Goal: Find specific page/section: Find specific page/section

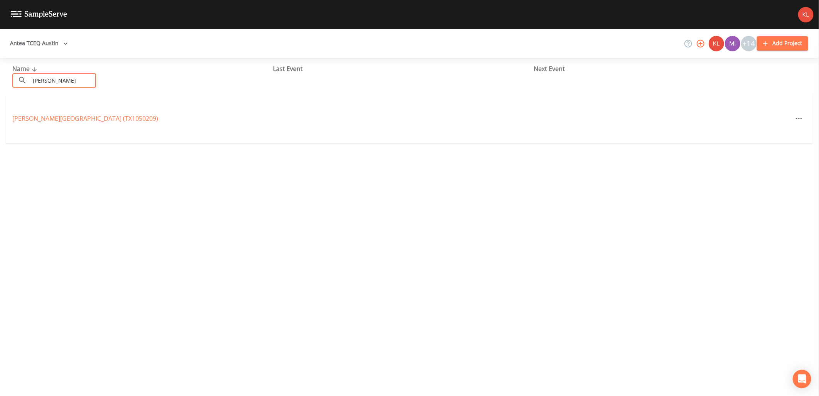
drag, startPoint x: 74, startPoint y: 78, endPoint x: -17, endPoint y: 70, distance: 91.4
click at [0, 70] on html "Antea TCEQ Austin +14 Add Project Name ​ [PERSON_NAME] ​ Last Event Next Event …" at bounding box center [409, 198] width 819 height 396
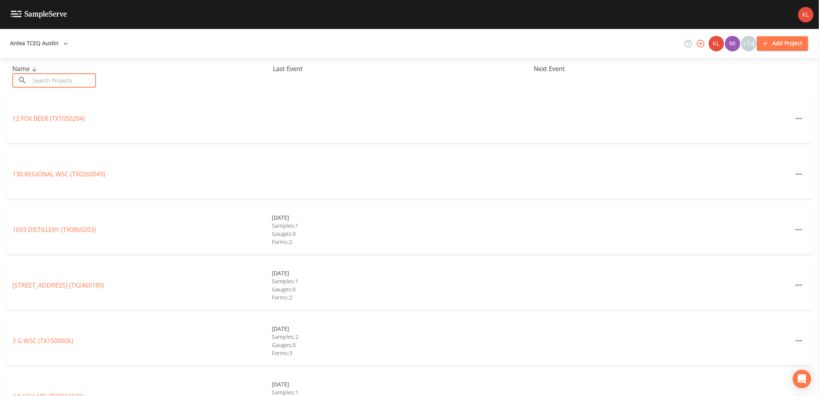
click at [62, 80] on input "text" at bounding box center [63, 80] width 66 height 14
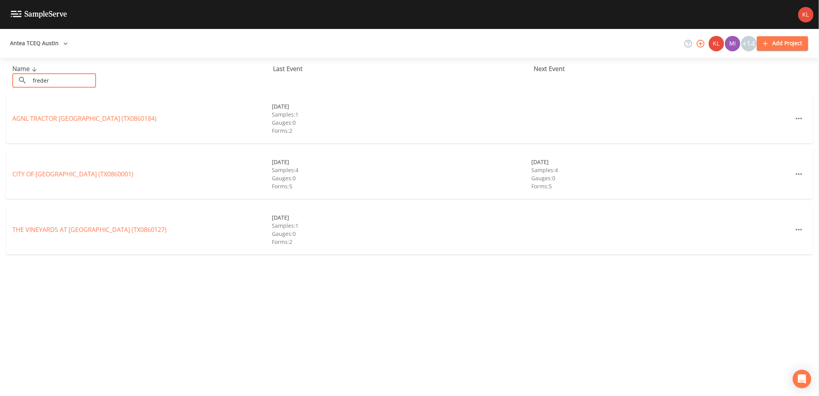
type input "freder"
click at [82, 168] on div "CITY OF [GEOGRAPHIC_DATA] (TX0860001) [DATE] Samples: 4 Gauges: 0 Forms: 5 [DAT…" at bounding box center [409, 173] width 807 height 49
click at [83, 176] on link "CITY OF [GEOGRAPHIC_DATA] (TX0860001)" at bounding box center [72, 174] width 121 height 8
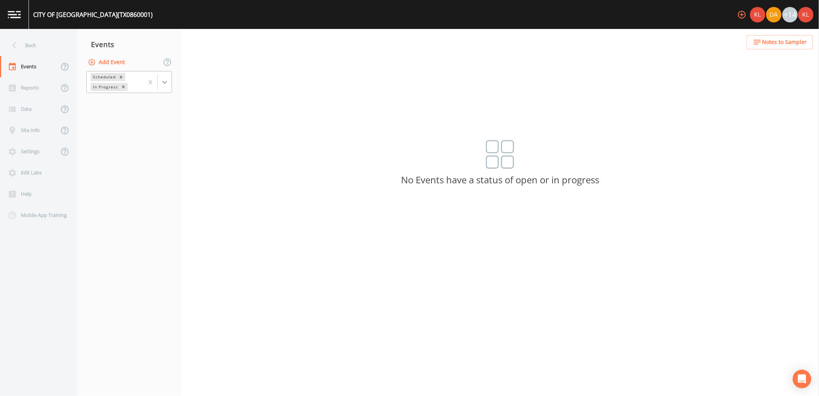
click at [167, 82] on icon at bounding box center [165, 82] width 8 height 8
click at [166, 103] on div "Completed" at bounding box center [129, 104] width 86 height 13
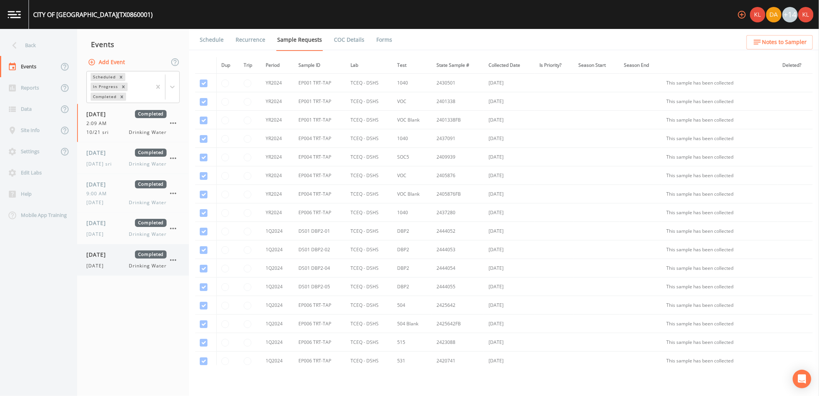
click at [142, 254] on span "Completed" at bounding box center [151, 254] width 32 height 8
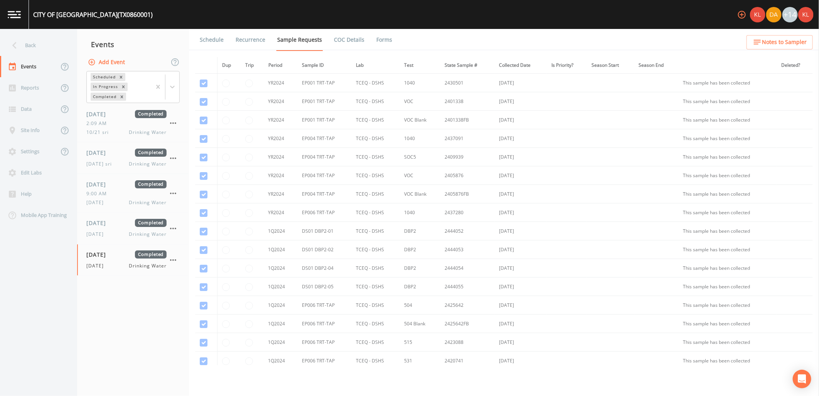
click at [383, 45] on link "Forms" at bounding box center [384, 40] width 18 height 22
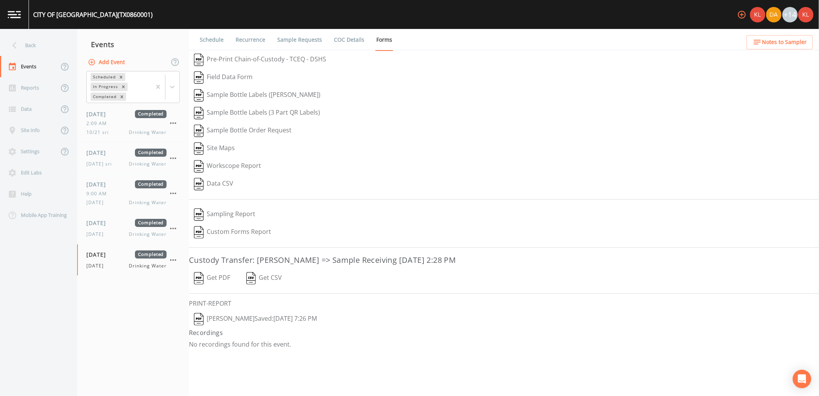
click at [221, 279] on button "Get PDF" at bounding box center [212, 278] width 46 height 18
click at [284, 322] on button "[PERSON_NAME]  Saved: [DATE] 7:26 PM" at bounding box center [255, 319] width 133 height 18
click at [20, 16] on img at bounding box center [14, 14] width 13 height 7
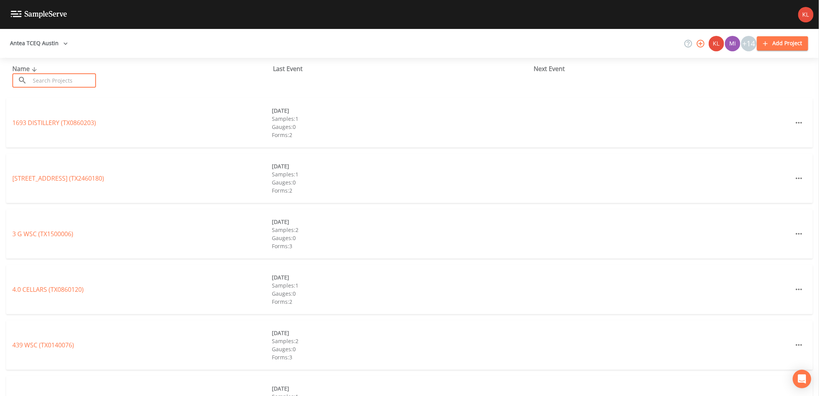
click at [59, 82] on input "text" at bounding box center [63, 80] width 66 height 14
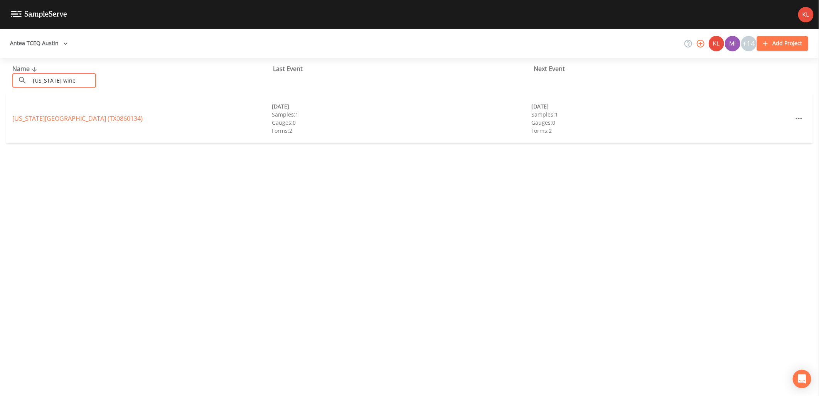
type input "[US_STATE] wine"
click at [69, 114] on div "[US_STATE][GEOGRAPHIC_DATA] (TX0860134)" at bounding box center [142, 118] width 260 height 9
click at [71, 118] on link "[US_STATE][GEOGRAPHIC_DATA] (TX0860134)" at bounding box center [77, 118] width 130 height 8
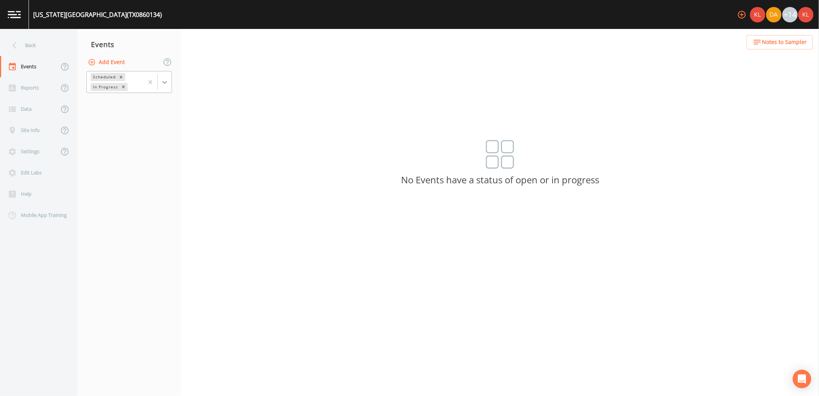
click at [162, 82] on icon at bounding box center [165, 82] width 8 height 8
click at [153, 103] on div "Completed" at bounding box center [129, 104] width 86 height 13
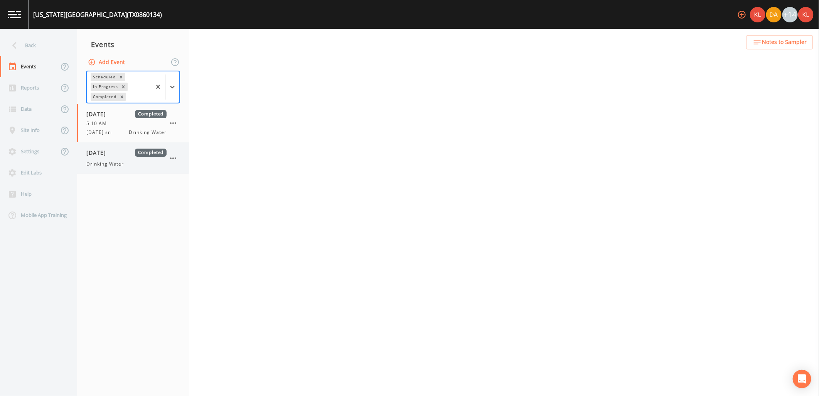
click at [141, 147] on div "[DATE] Completed Drinking Water" at bounding box center [133, 157] width 112 height 31
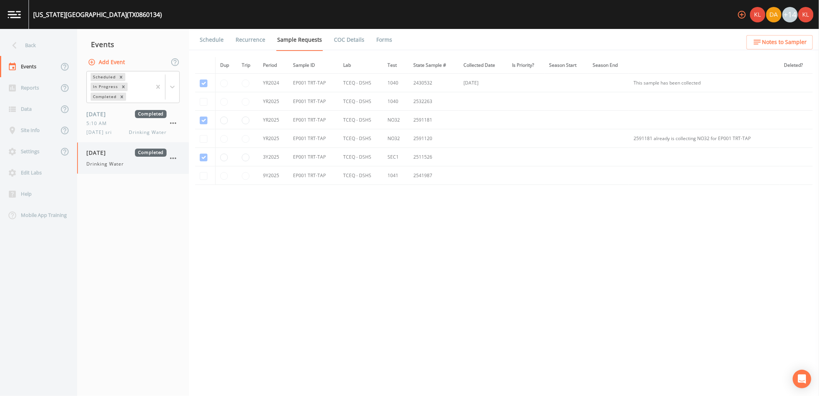
click at [109, 170] on div "[DATE] Completed Drinking Water" at bounding box center [133, 157] width 112 height 31
click at [132, 164] on div "Drinking Water" at bounding box center [126, 163] width 80 height 7
click at [206, 157] on td at bounding box center [205, 157] width 20 height 19
click at [377, 35] on link "Forms" at bounding box center [384, 40] width 18 height 22
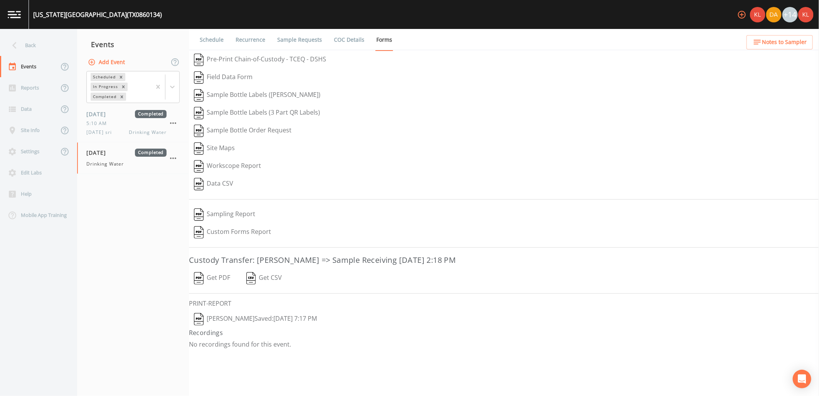
click at [228, 281] on button "Get PDF" at bounding box center [212, 278] width 46 height 18
click at [250, 317] on button "[PERSON_NAME]  Saved: [DATE] 7:17 PM" at bounding box center [255, 319] width 133 height 18
click at [14, 16] on img at bounding box center [14, 14] width 13 height 7
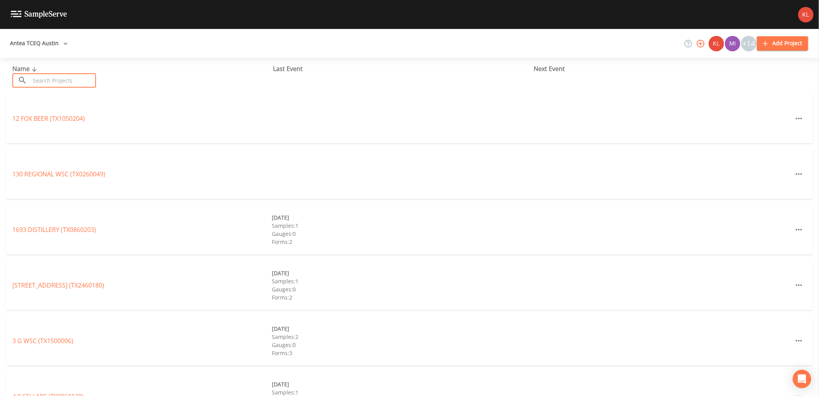
click at [85, 83] on input "text" at bounding box center [63, 80] width 66 height 14
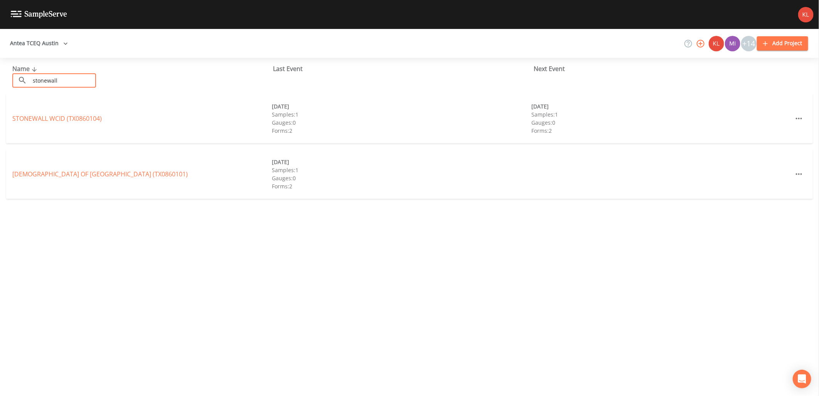
type input "stonewall"
click at [88, 113] on div "STONEWALL WCID (TX0860104) [DATE] Samples: 1 Gauges: 0 Forms: 2 [DATE] Samples:…" at bounding box center [409, 118] width 807 height 49
click at [86, 124] on div "STONEWALL WCID (TX0860104) [DATE] Samples: 1 Gauges: 0 Forms: 2 [DATE] Samples:…" at bounding box center [409, 118] width 807 height 49
click at [81, 118] on link "STONEWALL WCID (TX0860104)" at bounding box center [56, 118] width 89 height 8
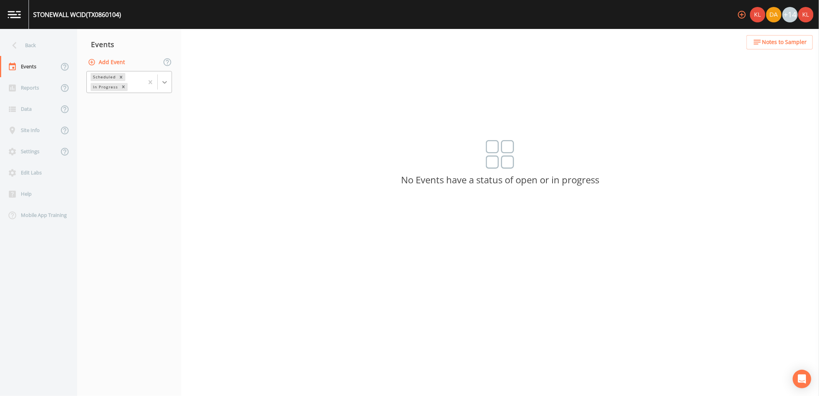
click at [165, 84] on icon at bounding box center [165, 82] width 8 height 8
click at [159, 103] on div "Completed" at bounding box center [129, 104] width 86 height 13
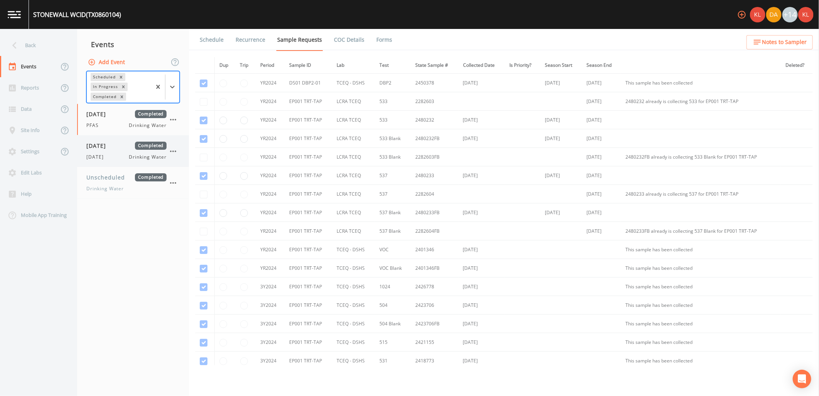
click at [122, 159] on div "[DATE] Drinking Water" at bounding box center [126, 157] width 80 height 7
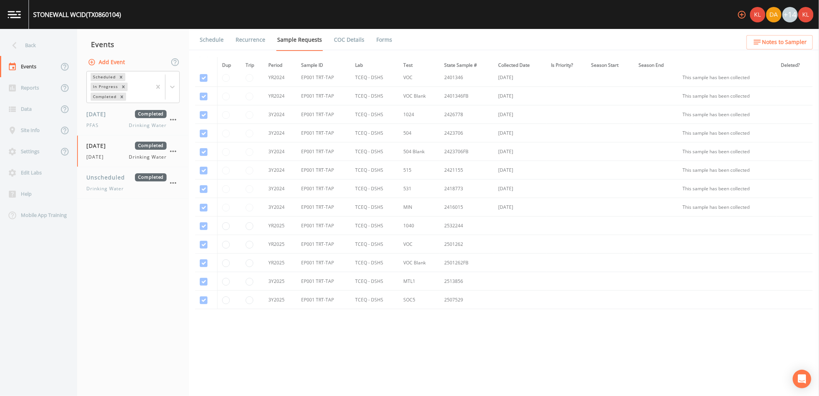
scroll to position [178, 0]
click at [383, 40] on link "Forms" at bounding box center [384, 40] width 18 height 22
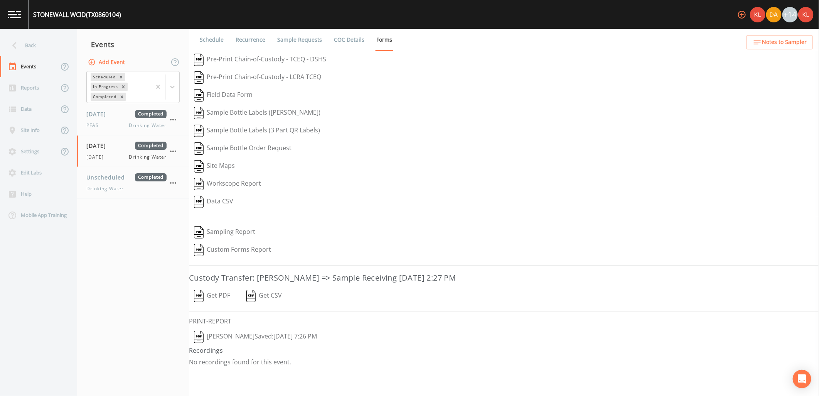
click at [199, 294] on img "button" at bounding box center [199, 296] width 10 height 12
click at [243, 336] on button "[PERSON_NAME]  Saved: [DATE] 7:26 PM" at bounding box center [255, 337] width 133 height 18
